Goal: Task Accomplishment & Management: Manage account settings

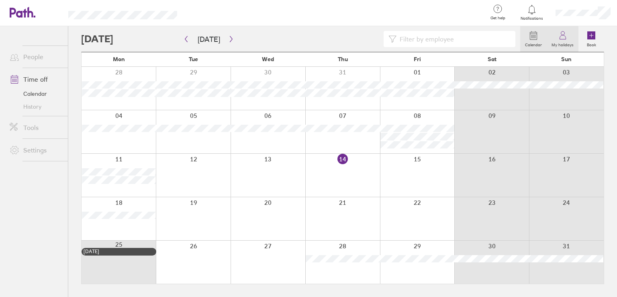
click at [556, 31] on link "My holidays" at bounding box center [563, 39] width 32 height 26
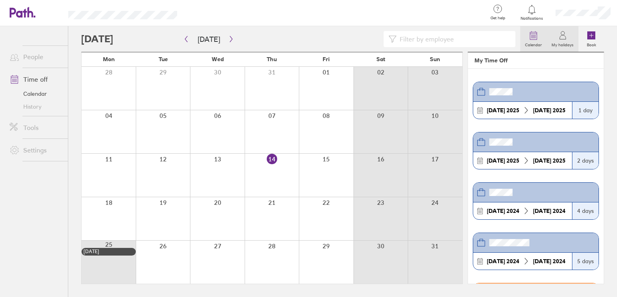
click at [538, 36] on icon at bounding box center [534, 36] width 10 height 10
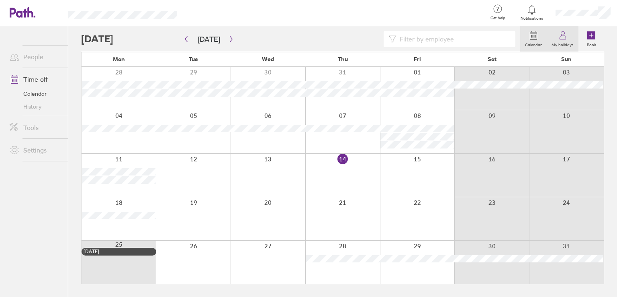
click at [564, 39] on icon at bounding box center [563, 36] width 10 height 10
